Goal: Task Accomplishment & Management: Manage account settings

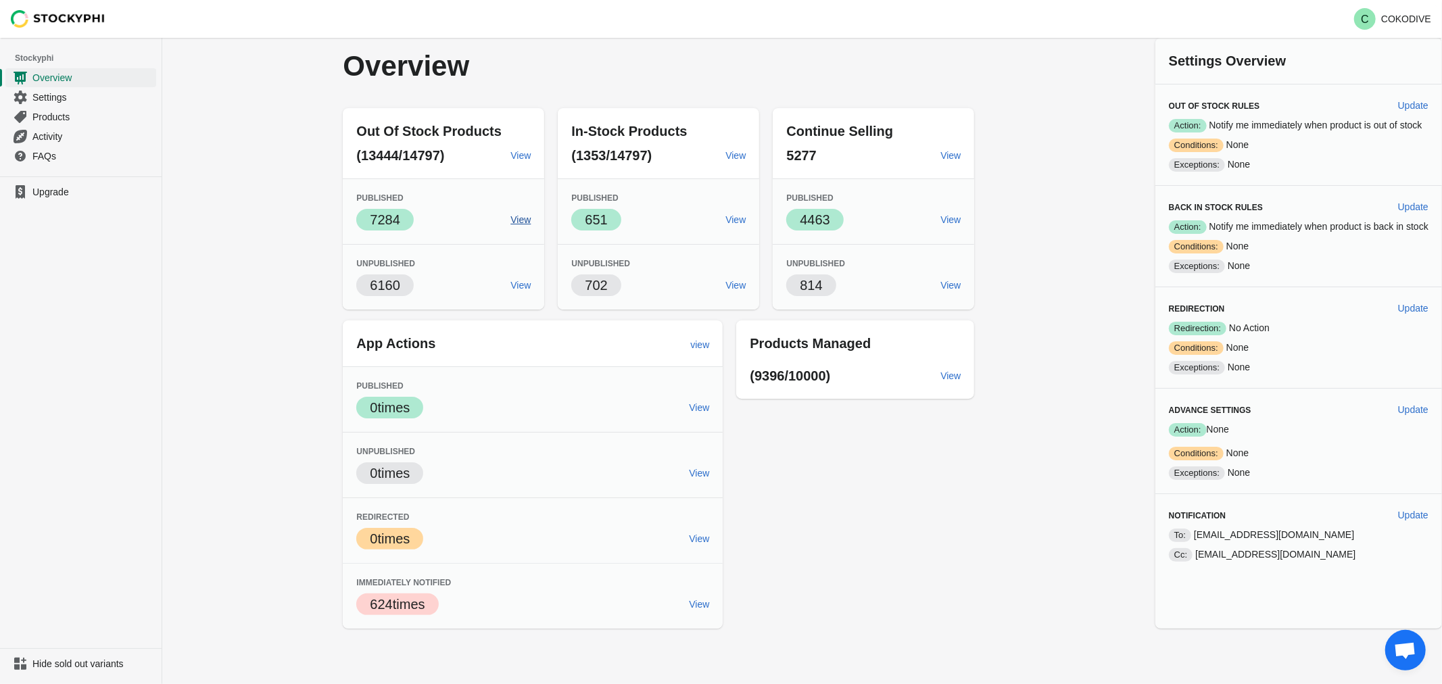
drag, startPoint x: 49, startPoint y: 137, endPoint x: 505, endPoint y: 224, distance: 464.5
click at [49, 137] on span "Activity" at bounding box center [92, 137] width 121 height 14
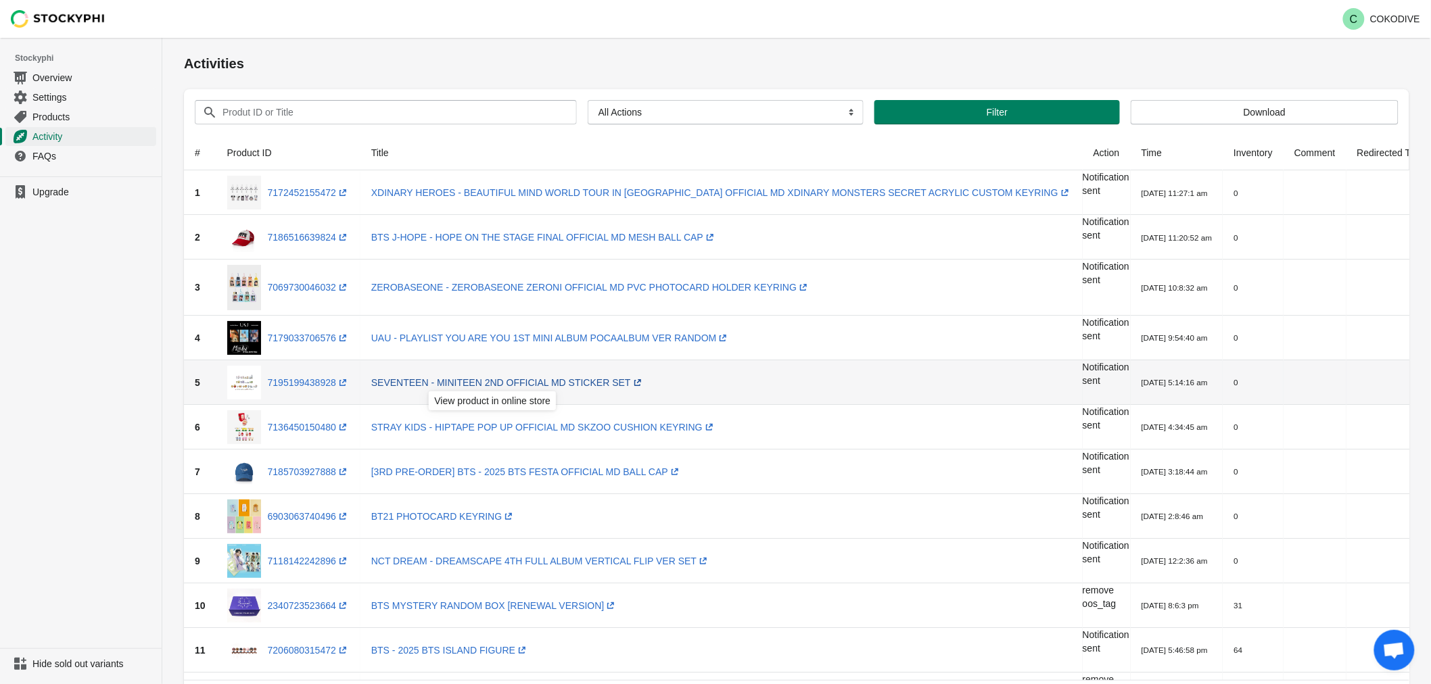
scroll to position [75, 0]
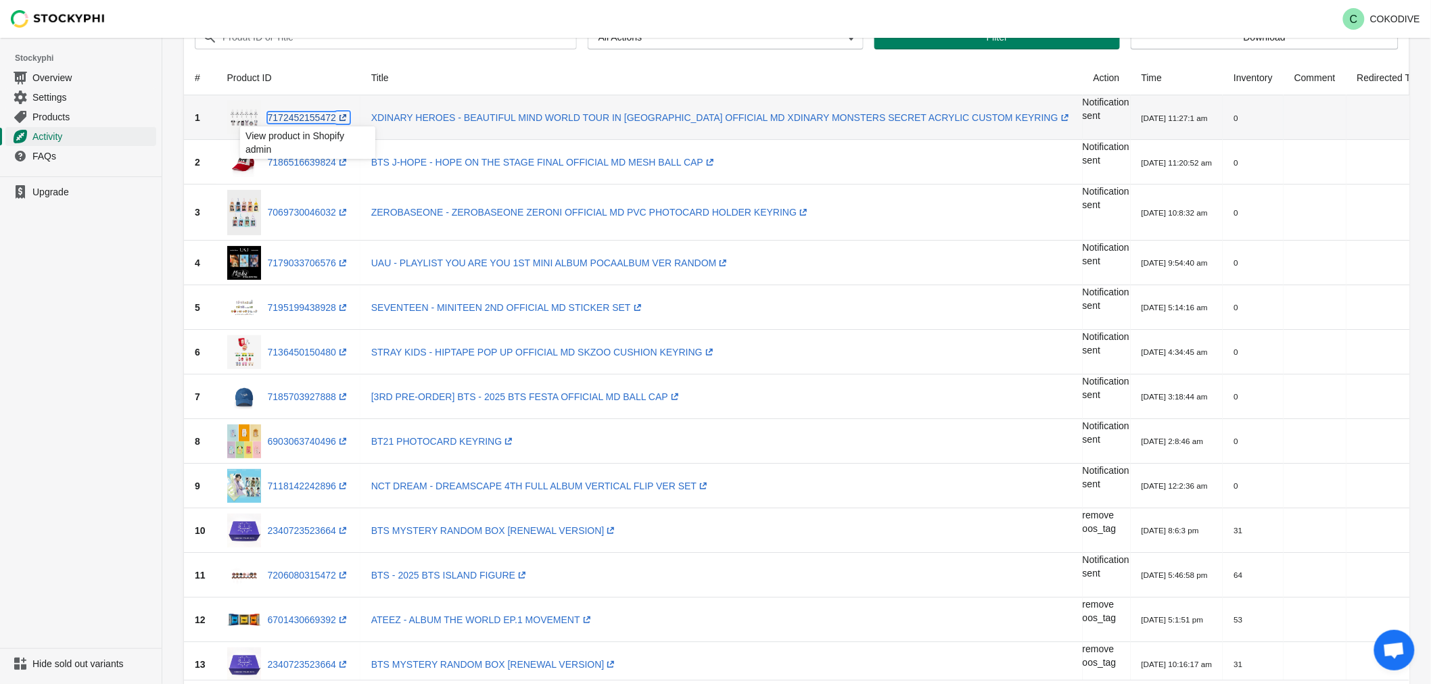
click at [302, 115] on link "7172452155472 (opens a new window)" at bounding box center [309, 117] width 82 height 11
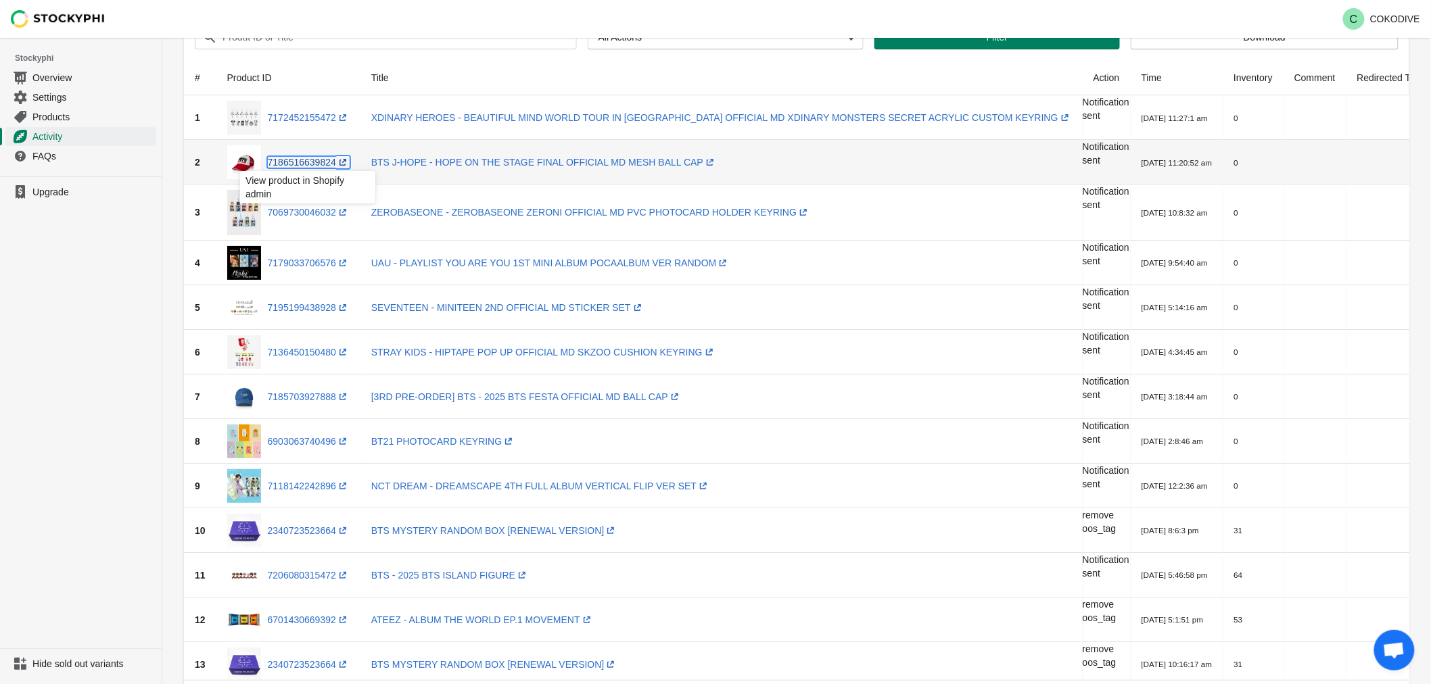
click at [297, 164] on link "7186516639824 (opens a new window)" at bounding box center [309, 162] width 82 height 11
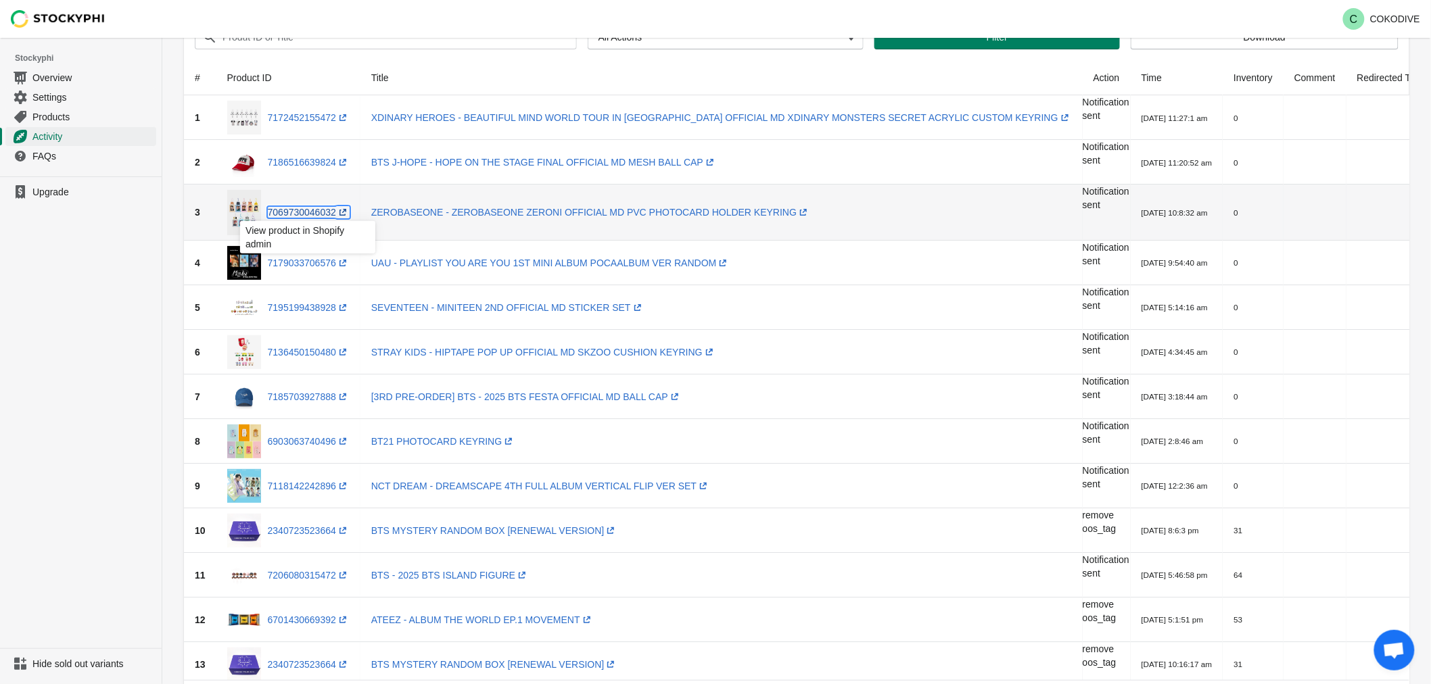
click at [298, 217] on link "7069730046032 (opens a new window)" at bounding box center [309, 212] width 82 height 11
click at [304, 267] on link "7179033706576 (opens a new window)" at bounding box center [309, 263] width 82 height 11
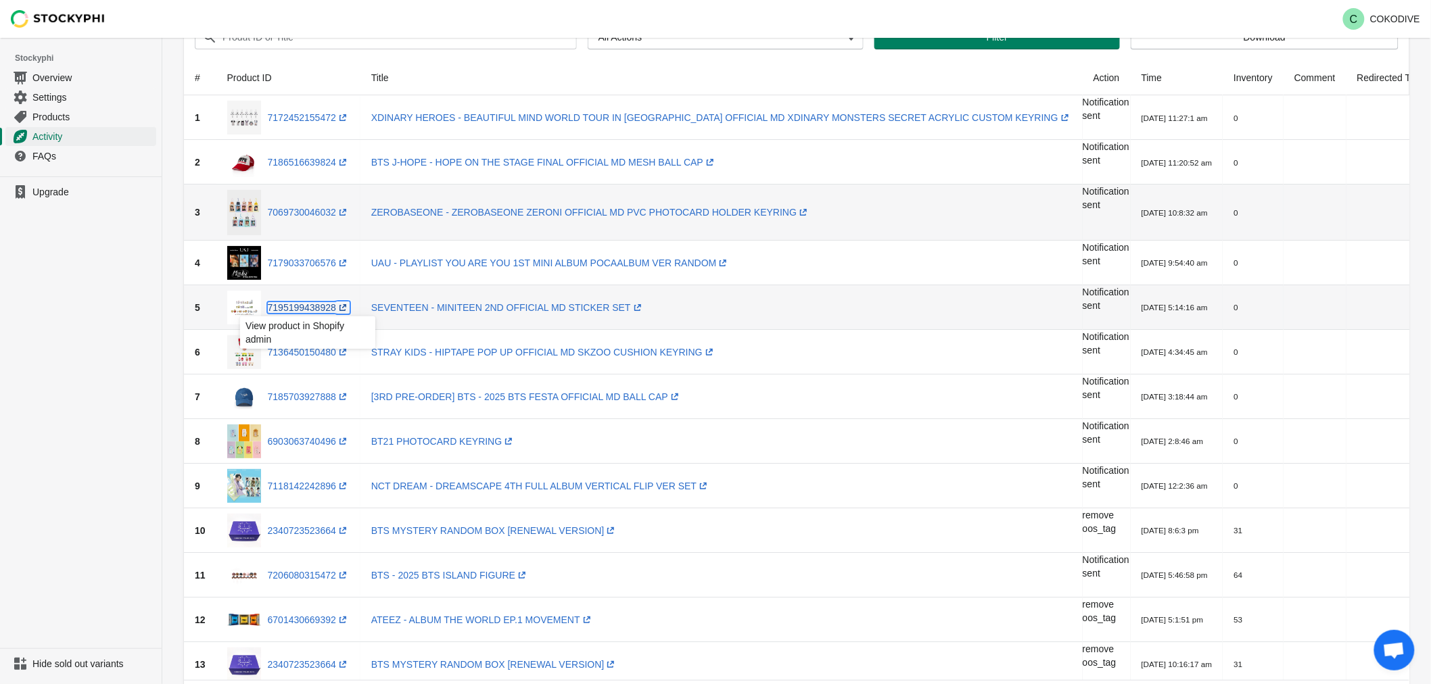
click at [308, 311] on link "7195199438928 (opens a new window)" at bounding box center [309, 307] width 82 height 11
click at [306, 347] on link "7136450150480 (opens a new window)" at bounding box center [309, 352] width 82 height 11
click at [300, 400] on link "7185703927888 (opens a new window)" at bounding box center [309, 396] width 82 height 11
click at [311, 443] on link "6903063740496 (opens a new window)" at bounding box center [309, 441] width 82 height 11
click at [315, 490] on link "7118142242896 (opens a new window)" at bounding box center [309, 486] width 82 height 11
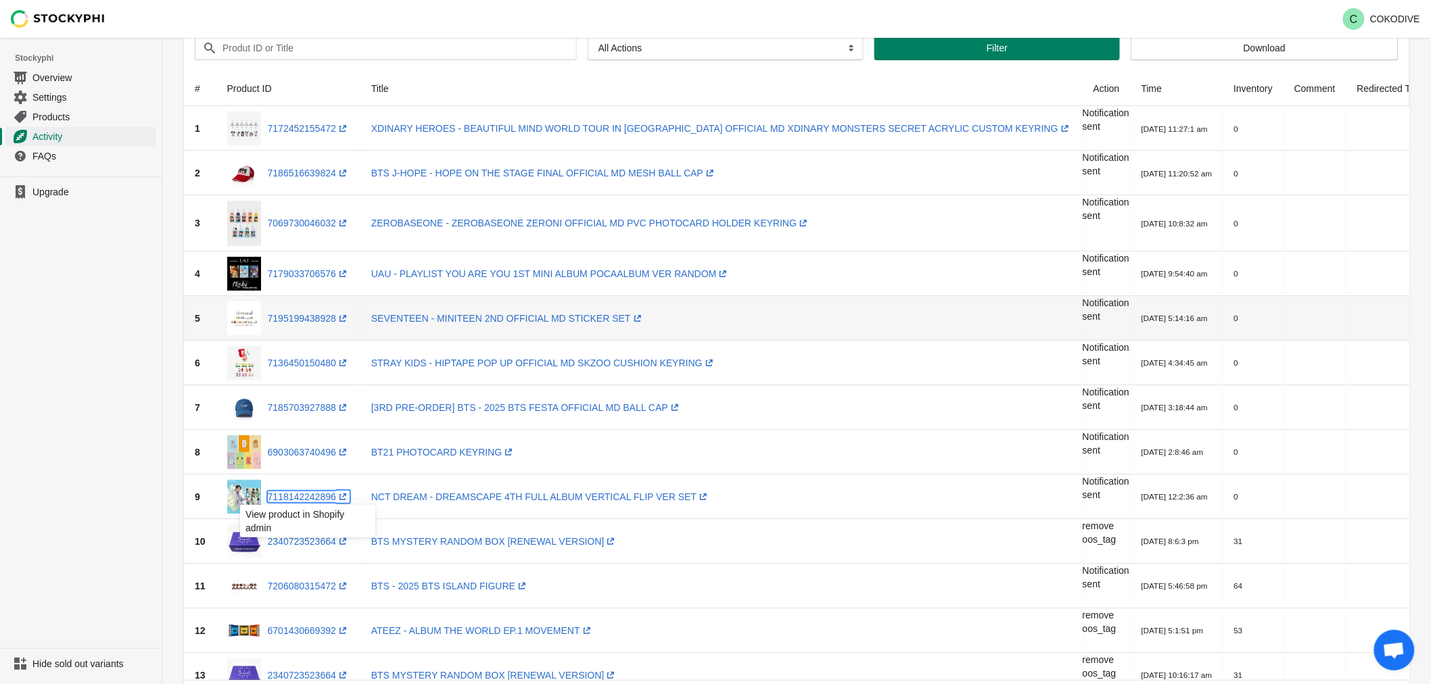
scroll to position [0, 0]
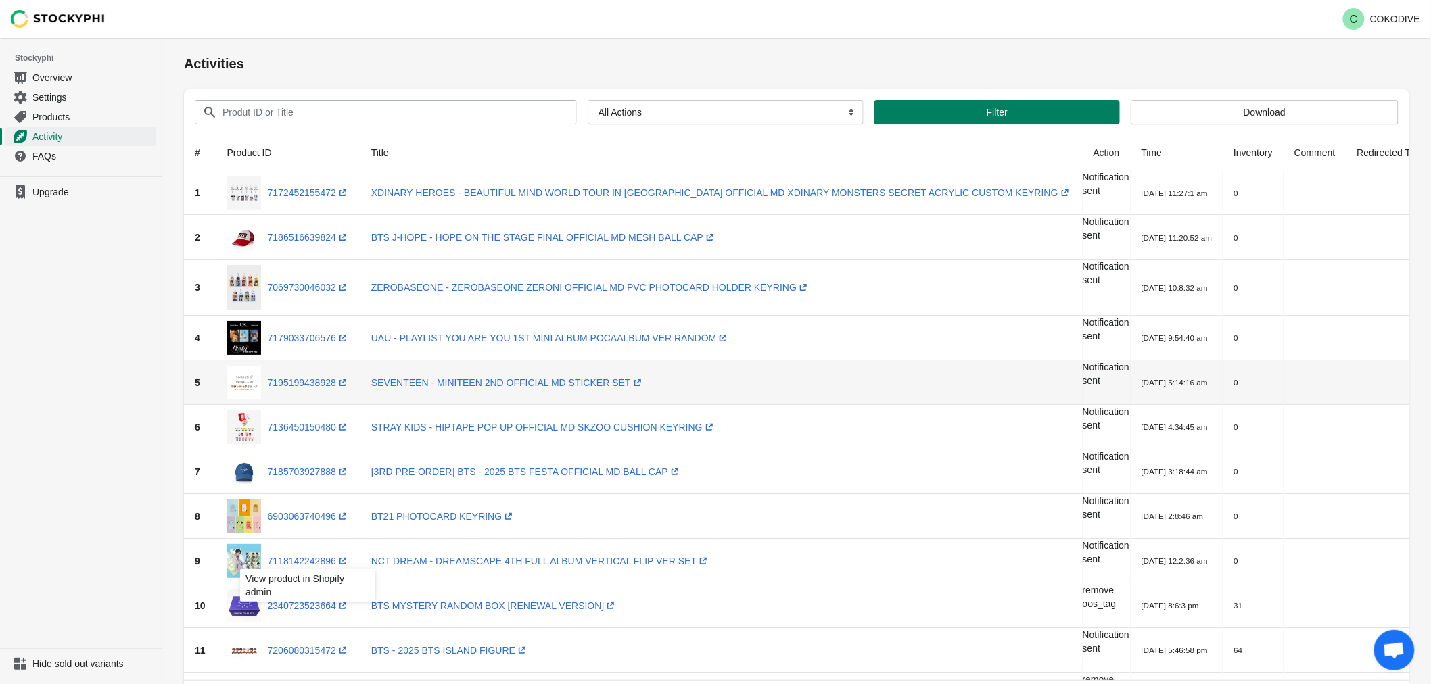
click at [1044, 18] on div "C COKODIVE" at bounding box center [796, 19] width 1268 height 38
